Goal: Task Accomplishment & Management: Manage account settings

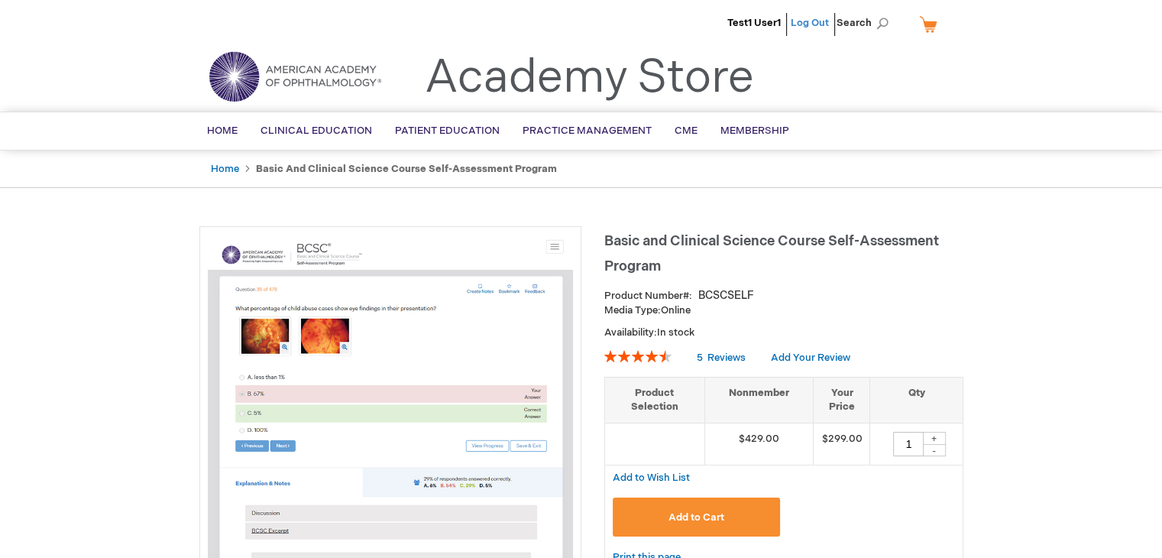
click at [801, 19] on link "Log Out" at bounding box center [810, 23] width 38 height 12
click at [809, 19] on link "Log Out" at bounding box center [810, 23] width 38 height 12
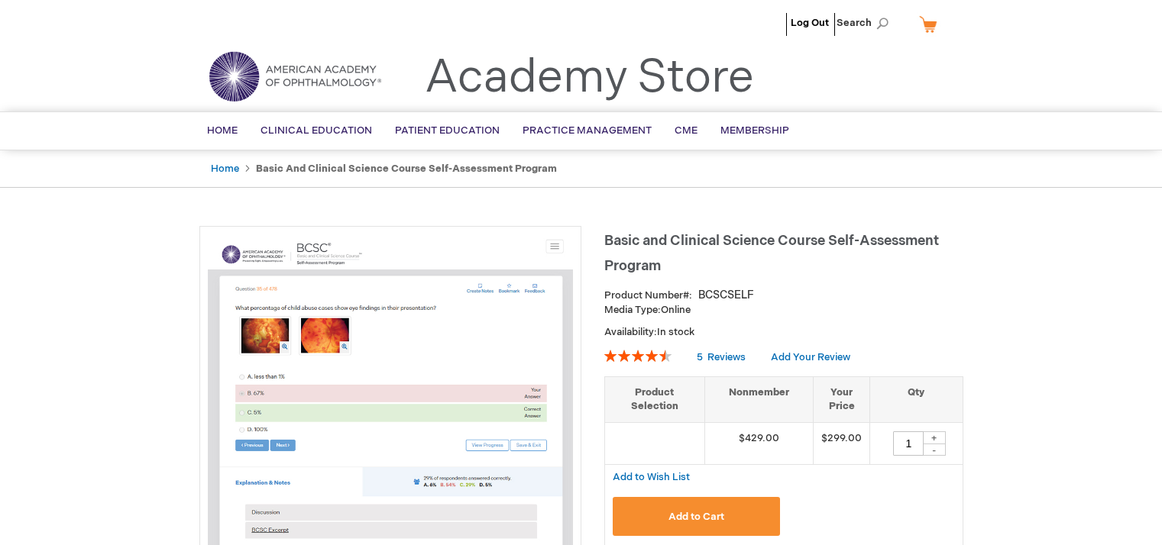
type input "1"
